Goal: Information Seeking & Learning: Check status

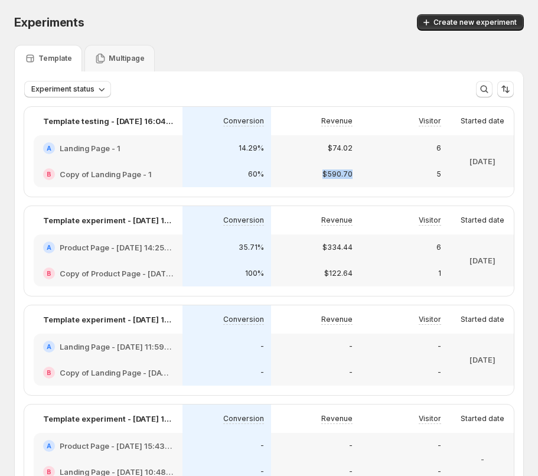
drag, startPoint x: 356, startPoint y: 165, endPoint x: 293, endPoint y: 203, distance: 73.6
click at [356, 152] on div "$74.02" at bounding box center [315, 148] width 89 height 26
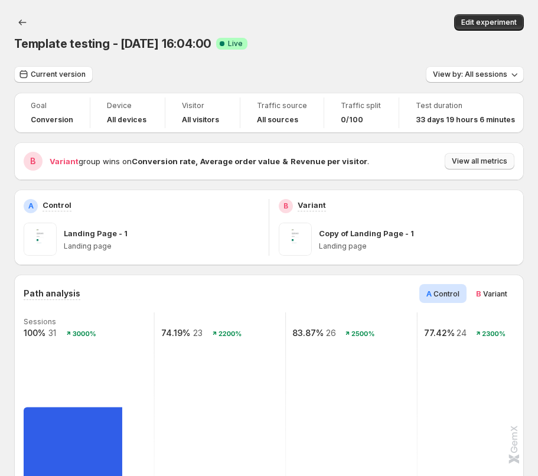
click at [490, 160] on span "View all metrics" at bounding box center [479, 160] width 55 height 9
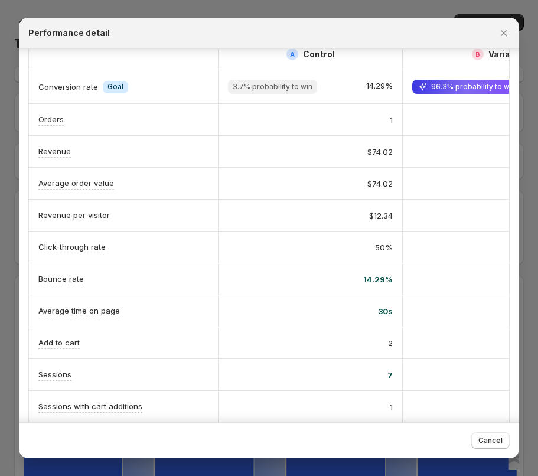
scroll to position [164, 0]
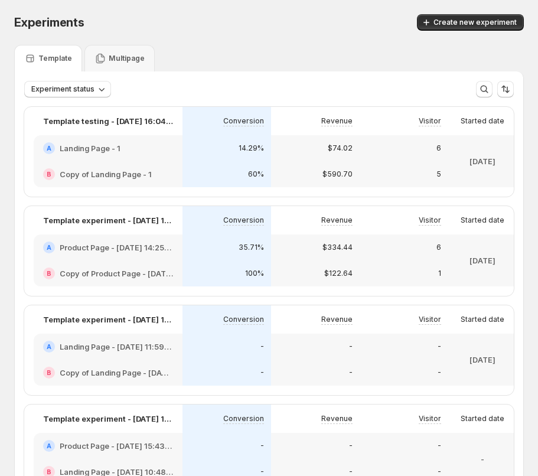
click at [334, 251] on p "$334.44" at bounding box center [337, 247] width 30 height 9
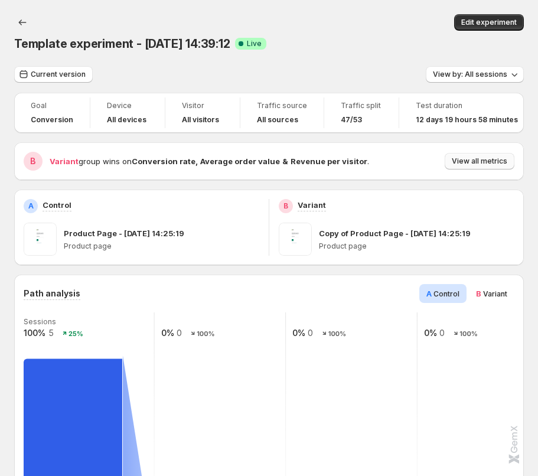
click at [494, 158] on span "View all metrics" at bounding box center [479, 160] width 55 height 9
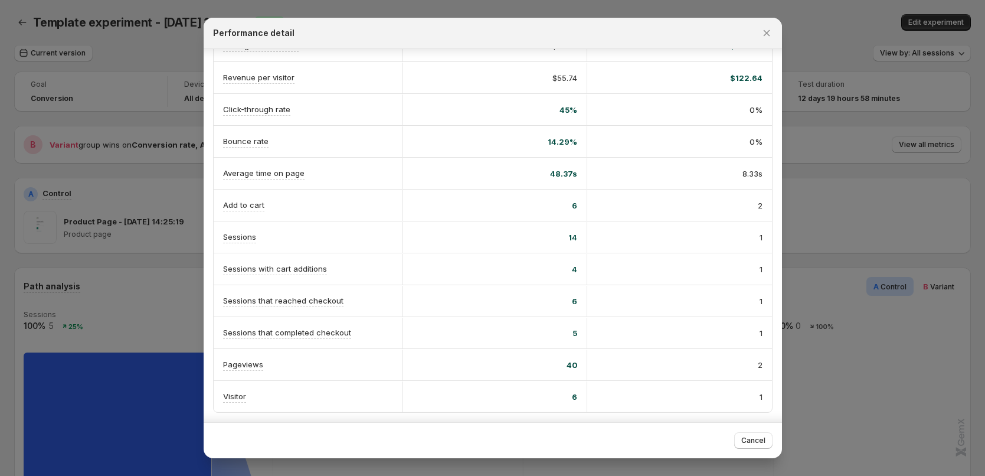
scroll to position [164, 0]
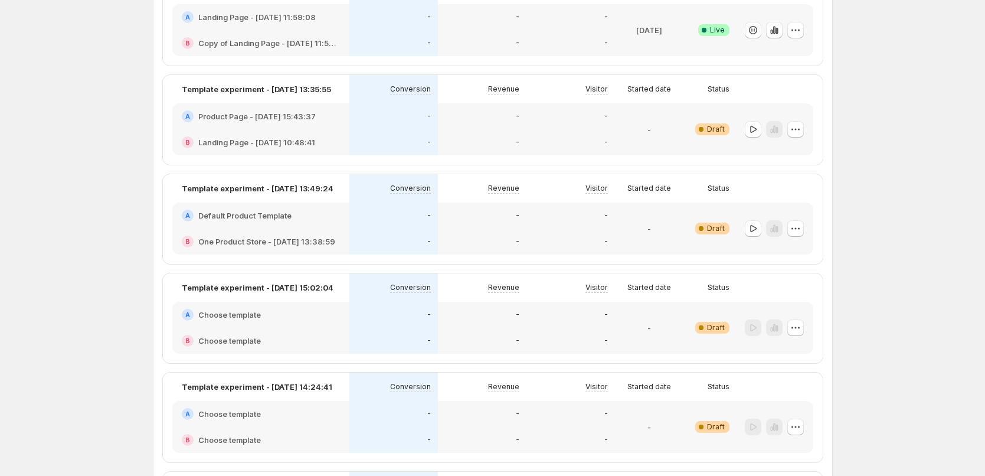
scroll to position [318, 0]
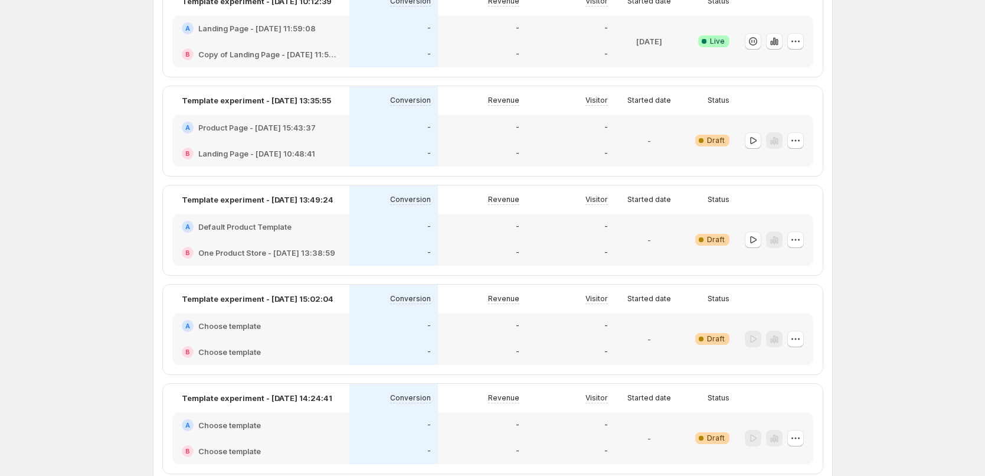
click at [537, 134] on div "-" at bounding box center [570, 128] width 89 height 26
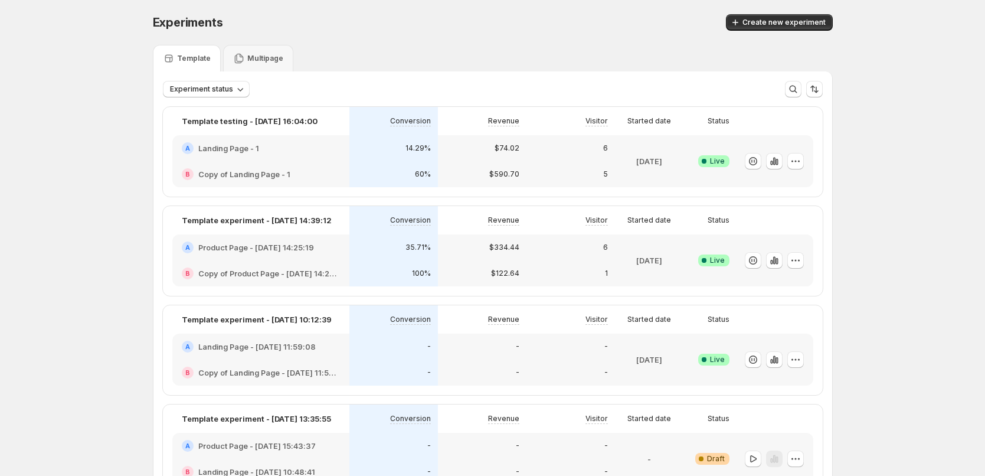
scroll to position [29, 0]
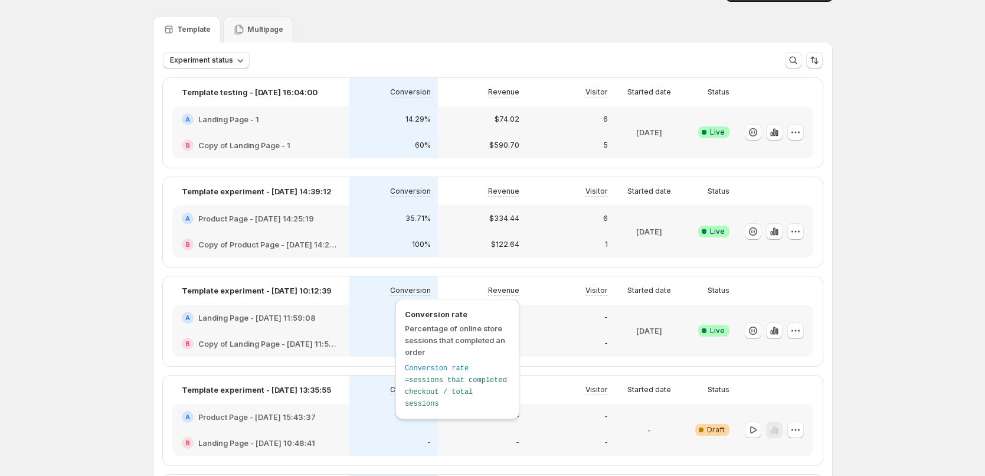
click at [397, 329] on div "Conversion rate Percentage of online store sessions that completed an order Con…" at bounding box center [457, 359] width 124 height 120
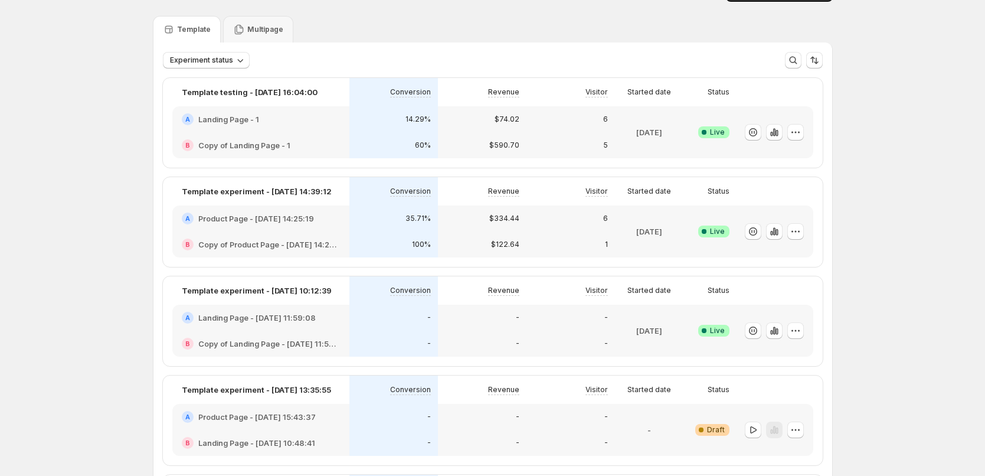
click at [298, 336] on div "B Copy of Landing Page - [DATE] 11:59:08" at bounding box center [260, 344] width 177 height 26
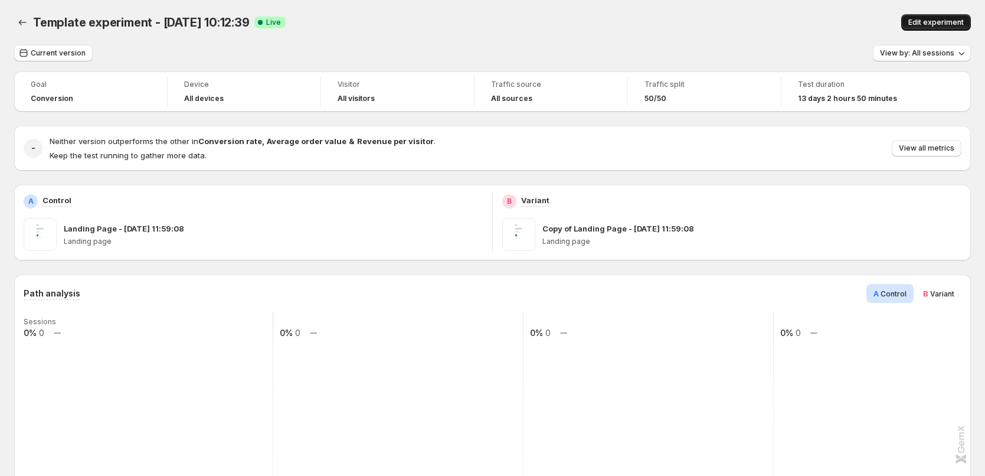
click at [537, 14] on button "Edit experiment" at bounding box center [936, 22] width 70 height 17
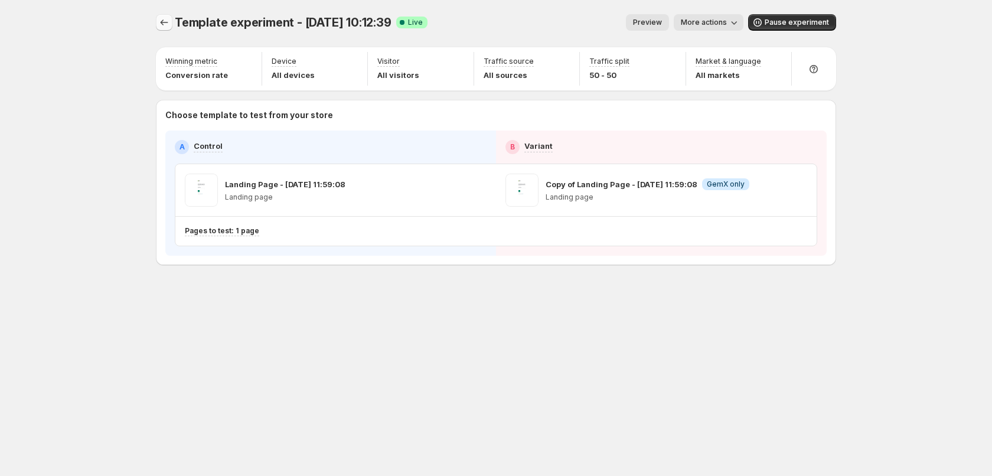
click at [164, 25] on icon "Experiments" at bounding box center [164, 23] width 12 height 12
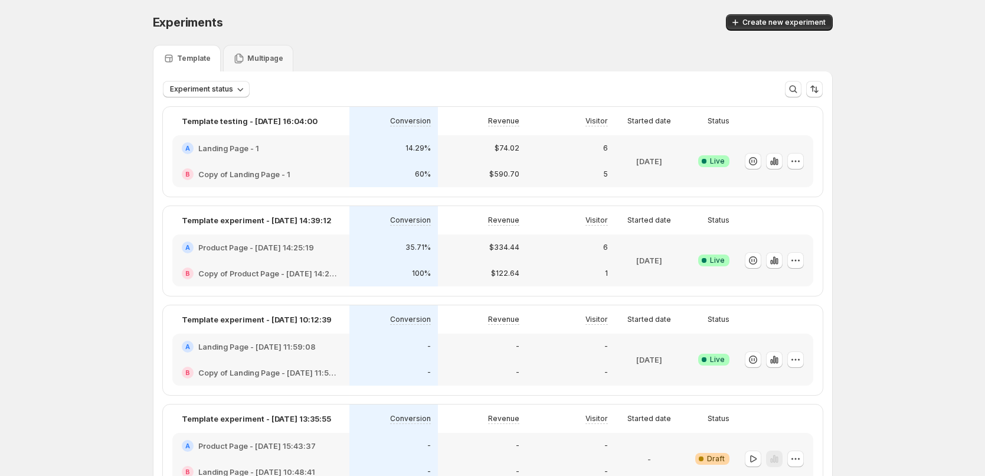
click at [464, 352] on div "-" at bounding box center [482, 347] width 74 height 12
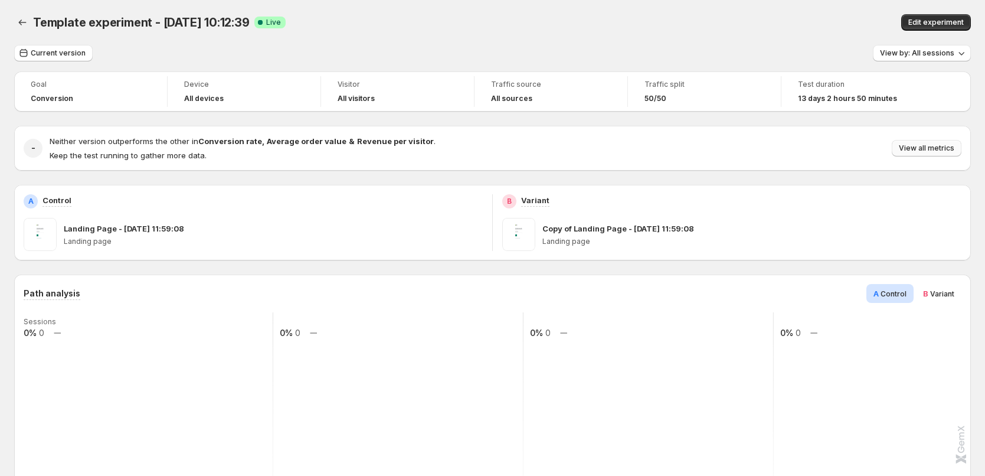
click at [537, 148] on span "View all metrics" at bounding box center [926, 147] width 55 height 9
